Goal: Task Accomplishment & Management: Manage account settings

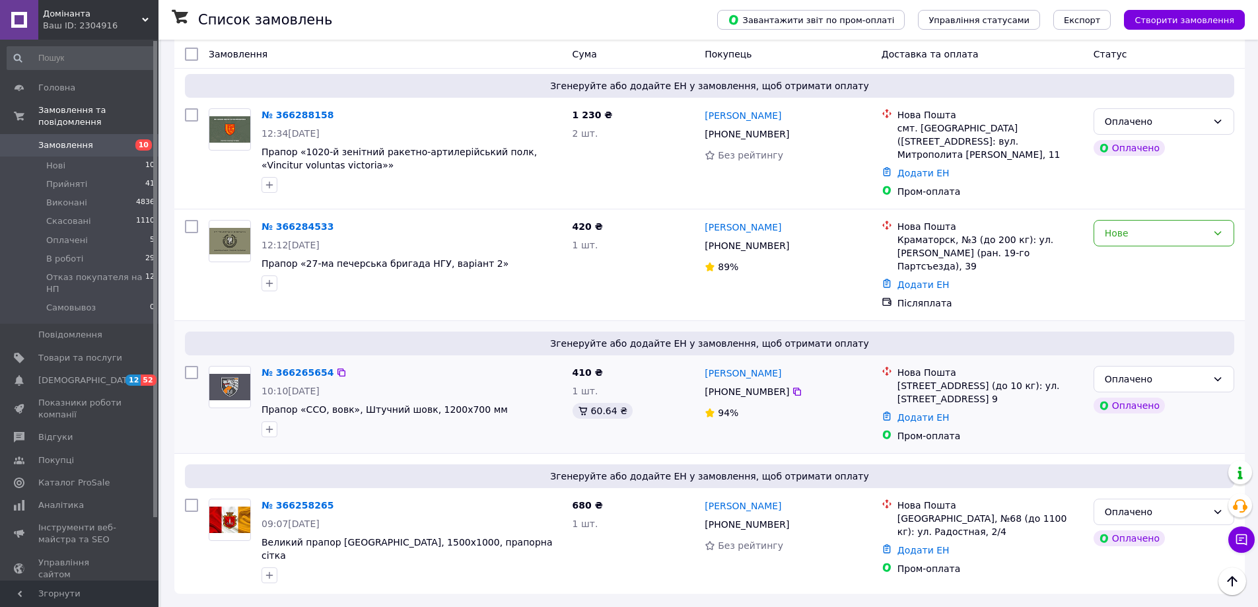
scroll to position [443, 0]
click at [777, 255] on div "[PHONE_NUMBER]" at bounding box center [747, 245] width 90 height 18
copy div "[PHONE_NUMBER]"
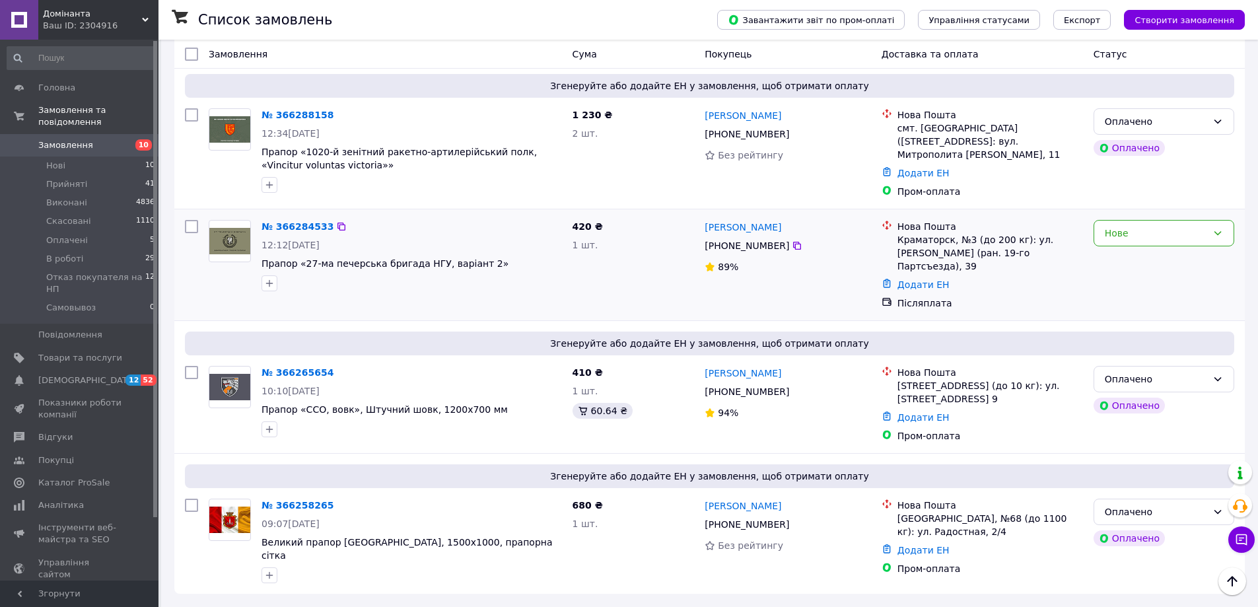
click at [698, 274] on div "420 ₴ 1 шт." at bounding box center [633, 265] width 133 height 100
click at [703, 266] on div "[PERSON_NAME] [PHONE_NUMBER]%" at bounding box center [787, 265] width 176 height 100
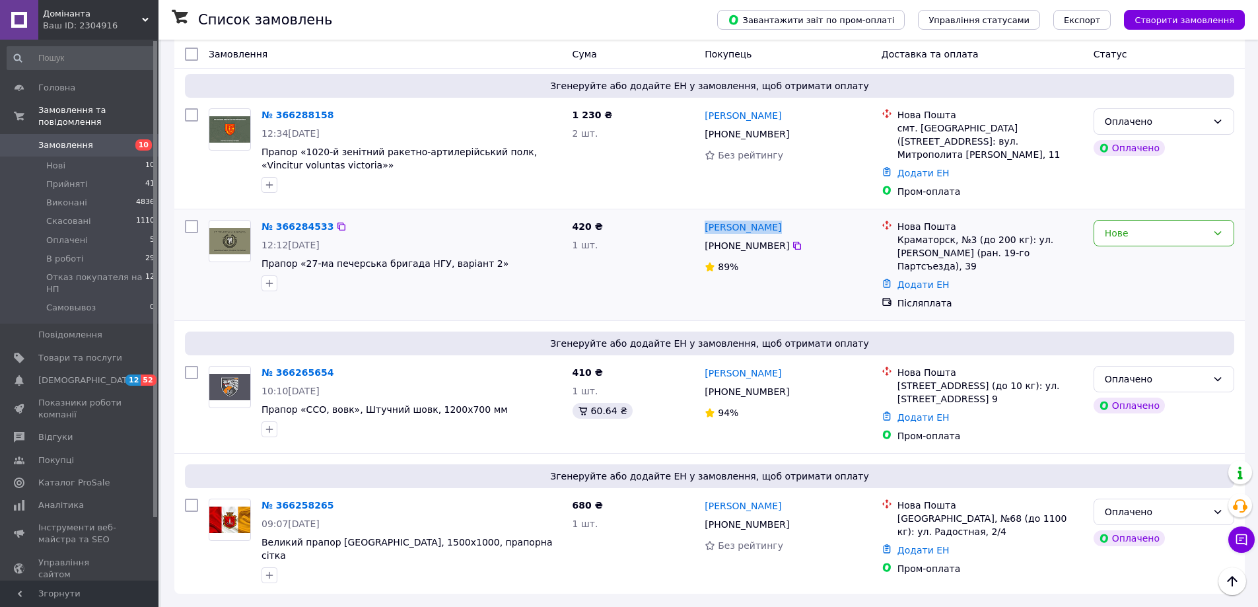
click at [703, 266] on div "[PERSON_NAME] [PHONE_NUMBER]%" at bounding box center [787, 265] width 176 height 100
copy div "[PERSON_NAME]"
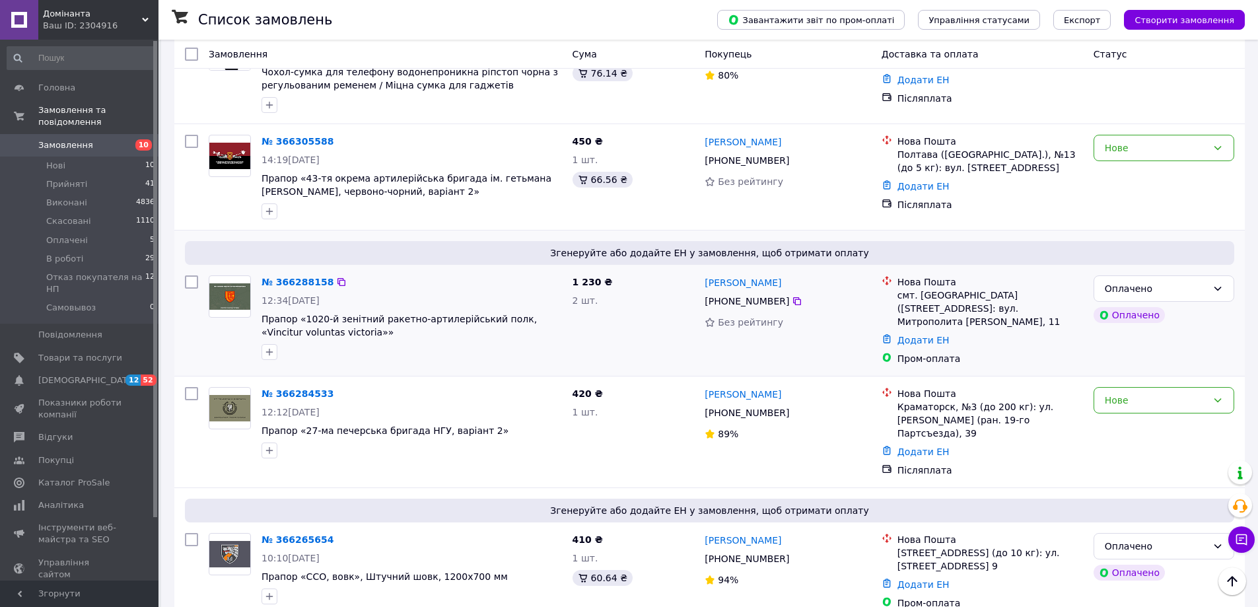
click at [729, 310] on div "[PHONE_NUMBER]" at bounding box center [747, 301] width 90 height 18
copy div "[PHONE_NUMBER]"
click at [753, 170] on div "[PHONE_NUMBER]" at bounding box center [747, 160] width 90 height 18
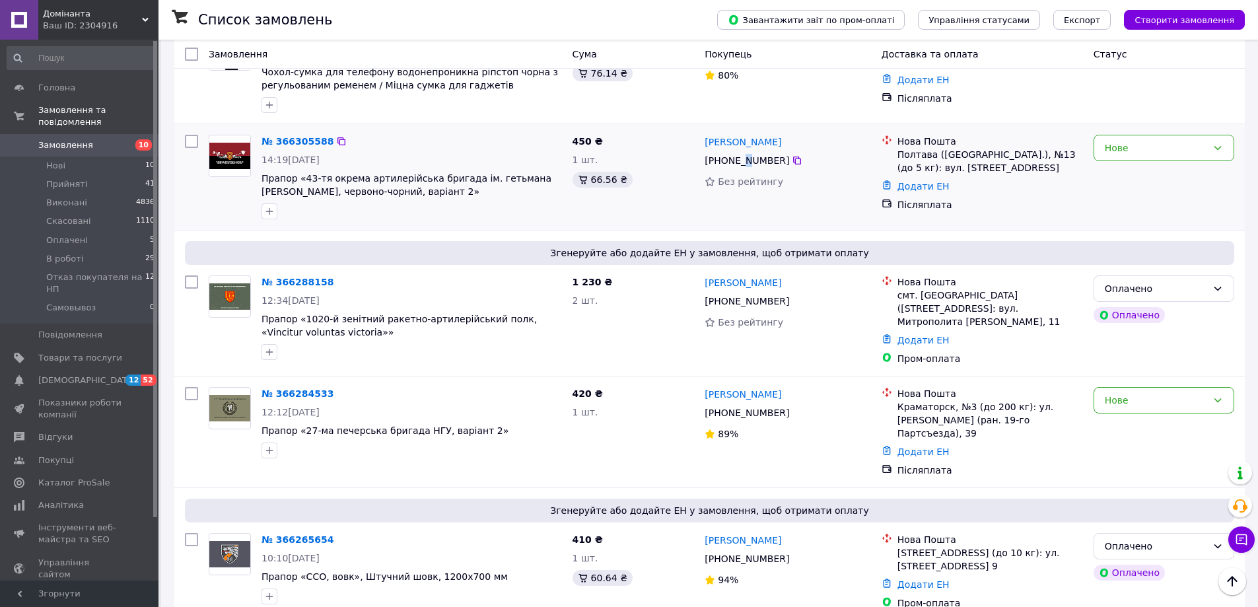
click at [753, 170] on div "[PHONE_NUMBER]" at bounding box center [747, 160] width 90 height 18
copy div "[PHONE_NUMBER]"
click at [696, 194] on div "450 ₴ 1 шт. 66.56 ₴" at bounding box center [633, 176] width 133 height 95
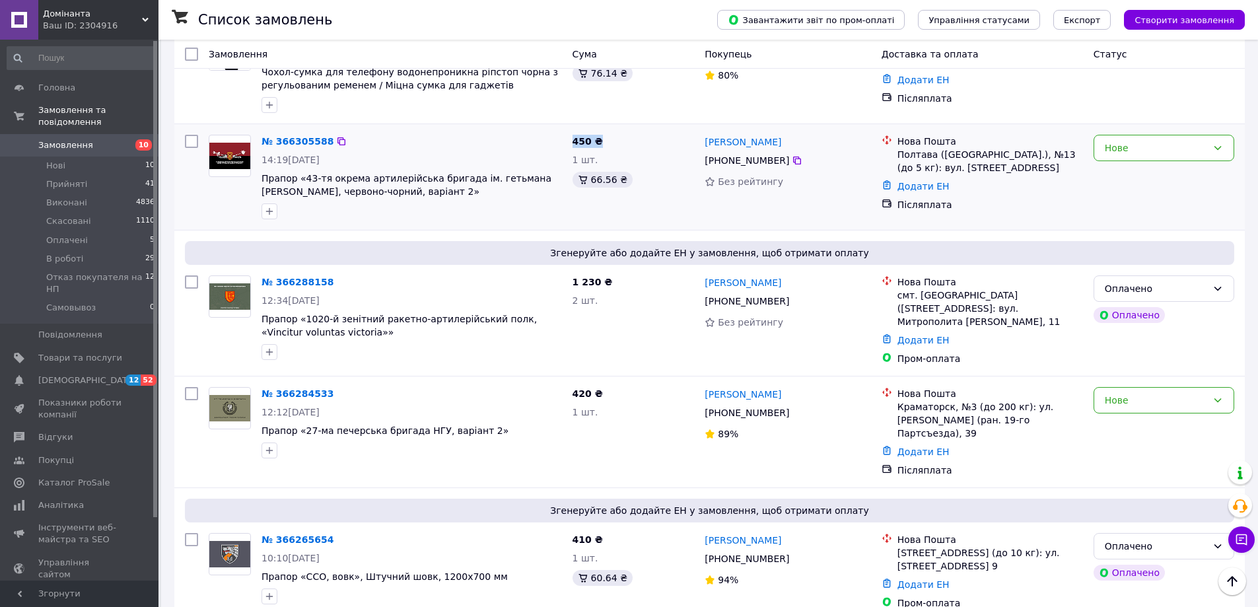
click at [696, 194] on div "450 ₴ 1 шт. 66.56 ₴" at bounding box center [633, 176] width 133 height 95
click at [701, 194] on div "[PERSON_NAME] [PHONE_NUMBER] Без рейтингу" at bounding box center [787, 176] width 176 height 95
copy div "[PERSON_NAME]"
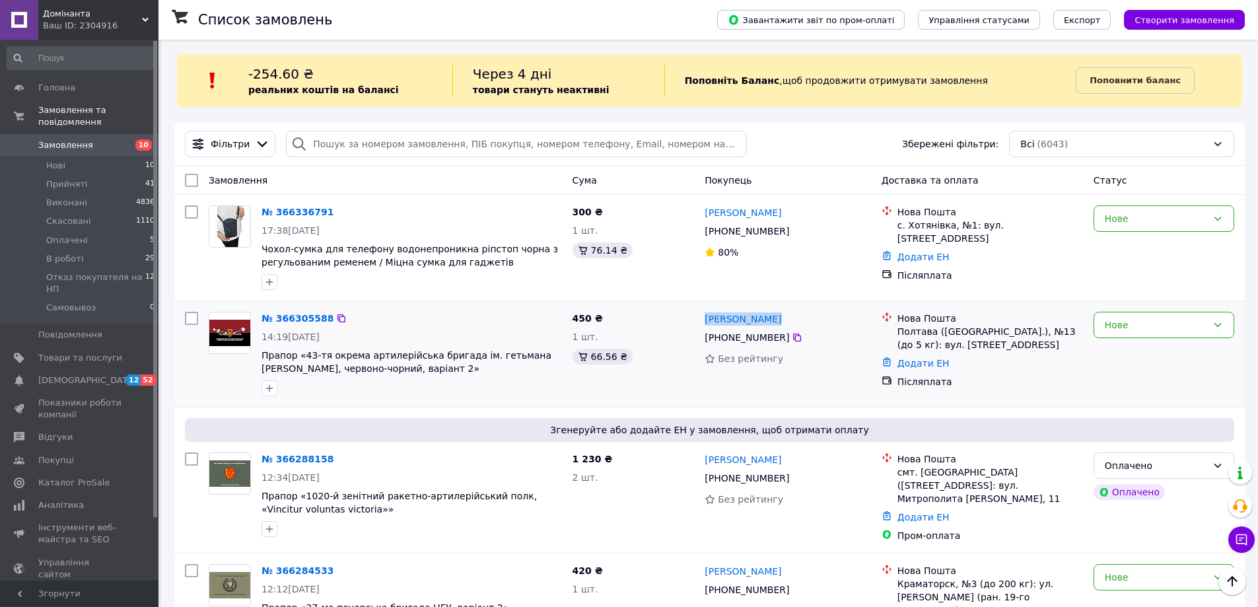
scroll to position [0, 0]
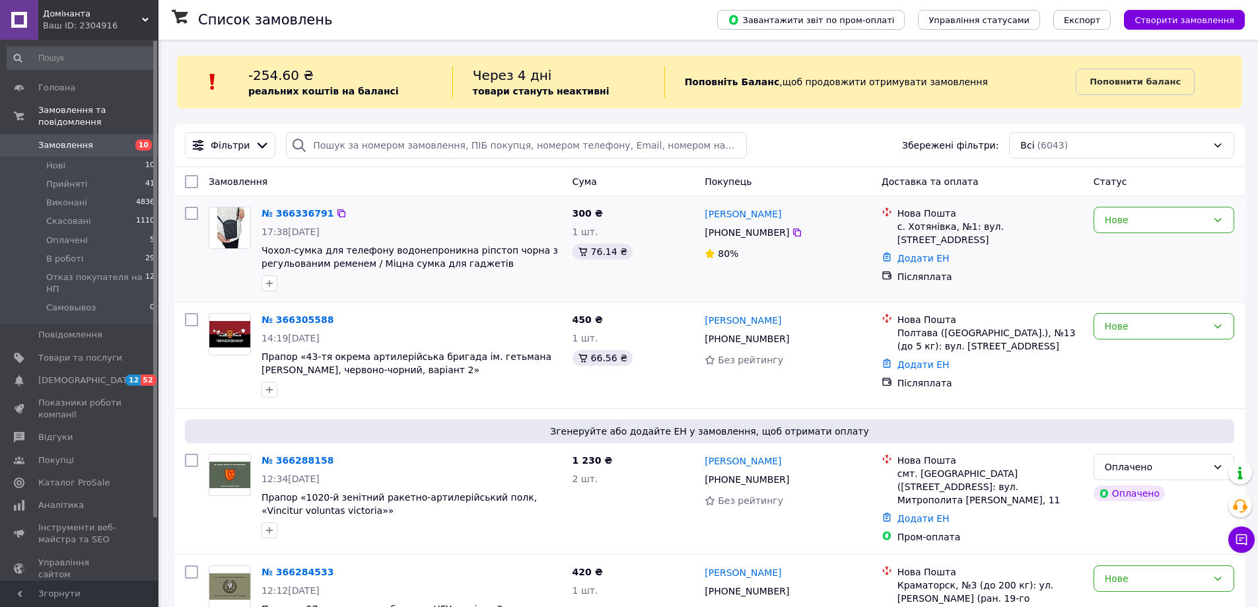
click at [734, 242] on div "[PHONE_NUMBER]" at bounding box center [747, 232] width 90 height 18
copy div "[PHONE_NUMBER]"
click at [703, 222] on div "[PERSON_NAME]" at bounding box center [742, 213] width 79 height 17
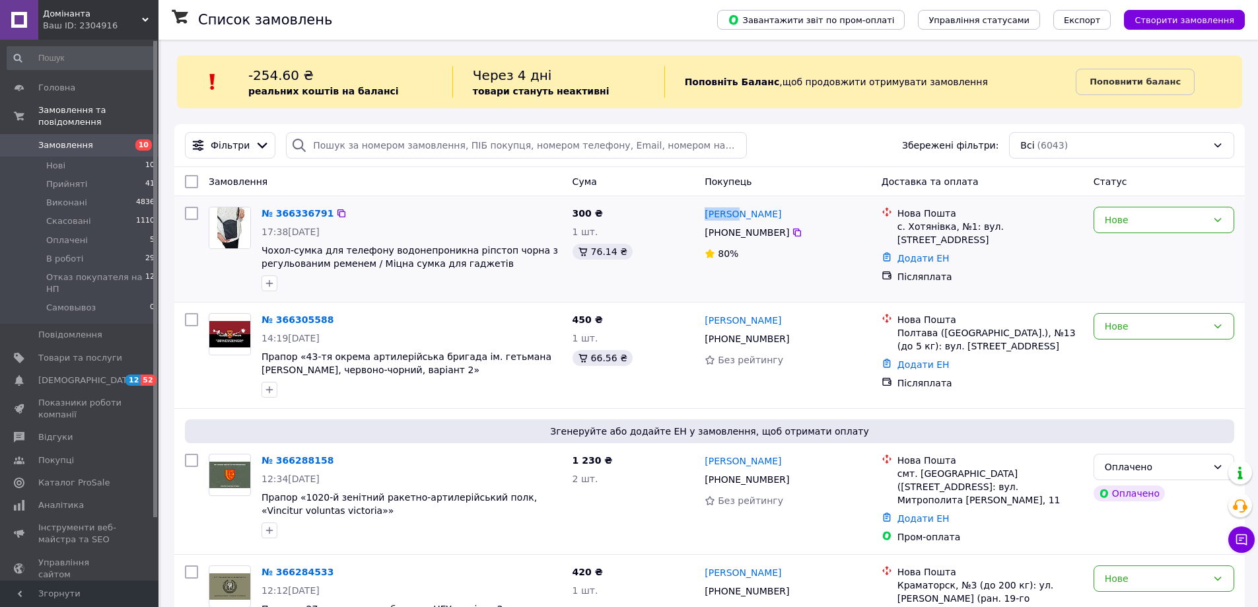
click at [703, 222] on div "[PERSON_NAME]" at bounding box center [742, 213] width 79 height 17
copy div "[PERSON_NAME]"
